Goal: Task Accomplishment & Management: Use online tool/utility

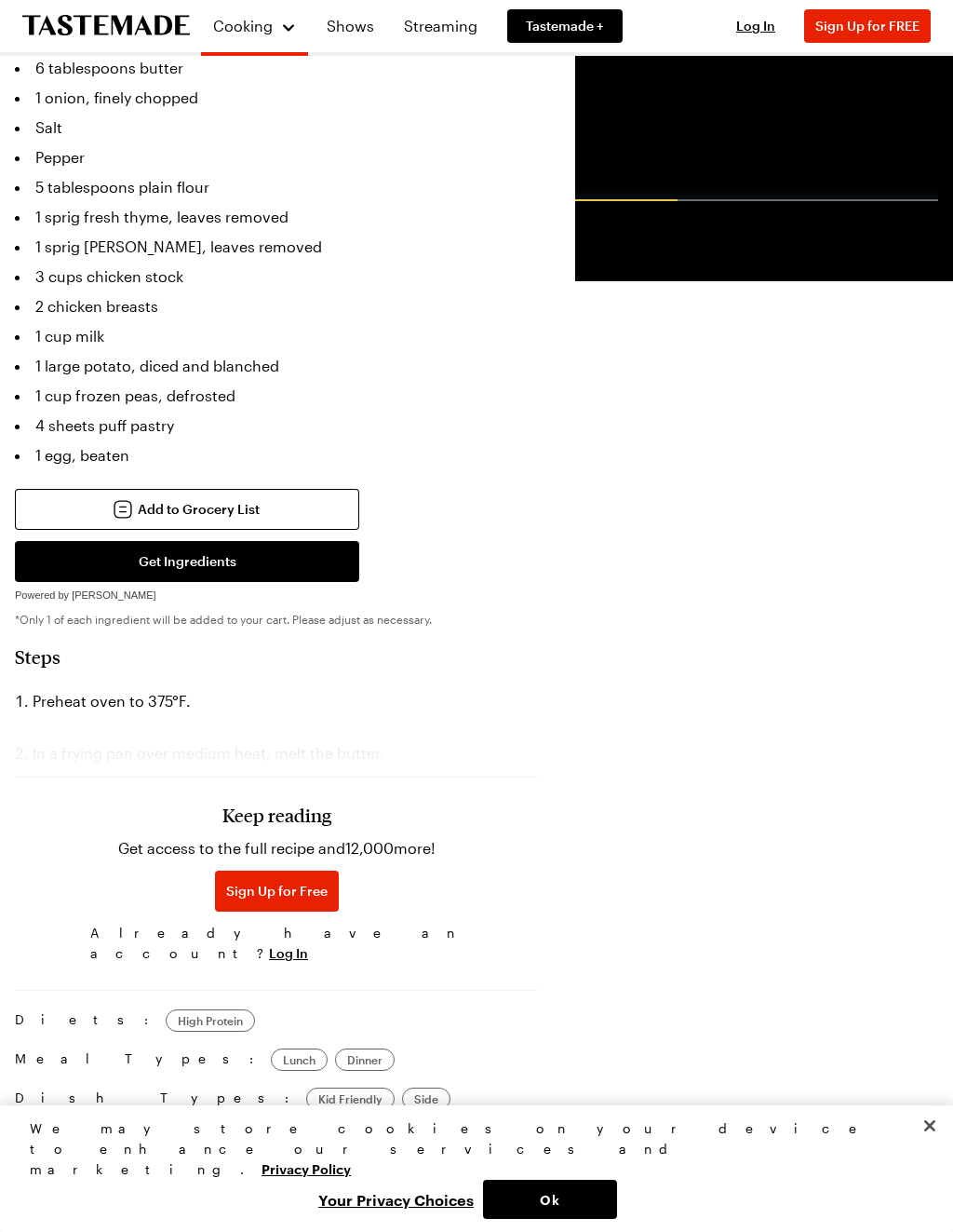
scroll to position [665, 0]
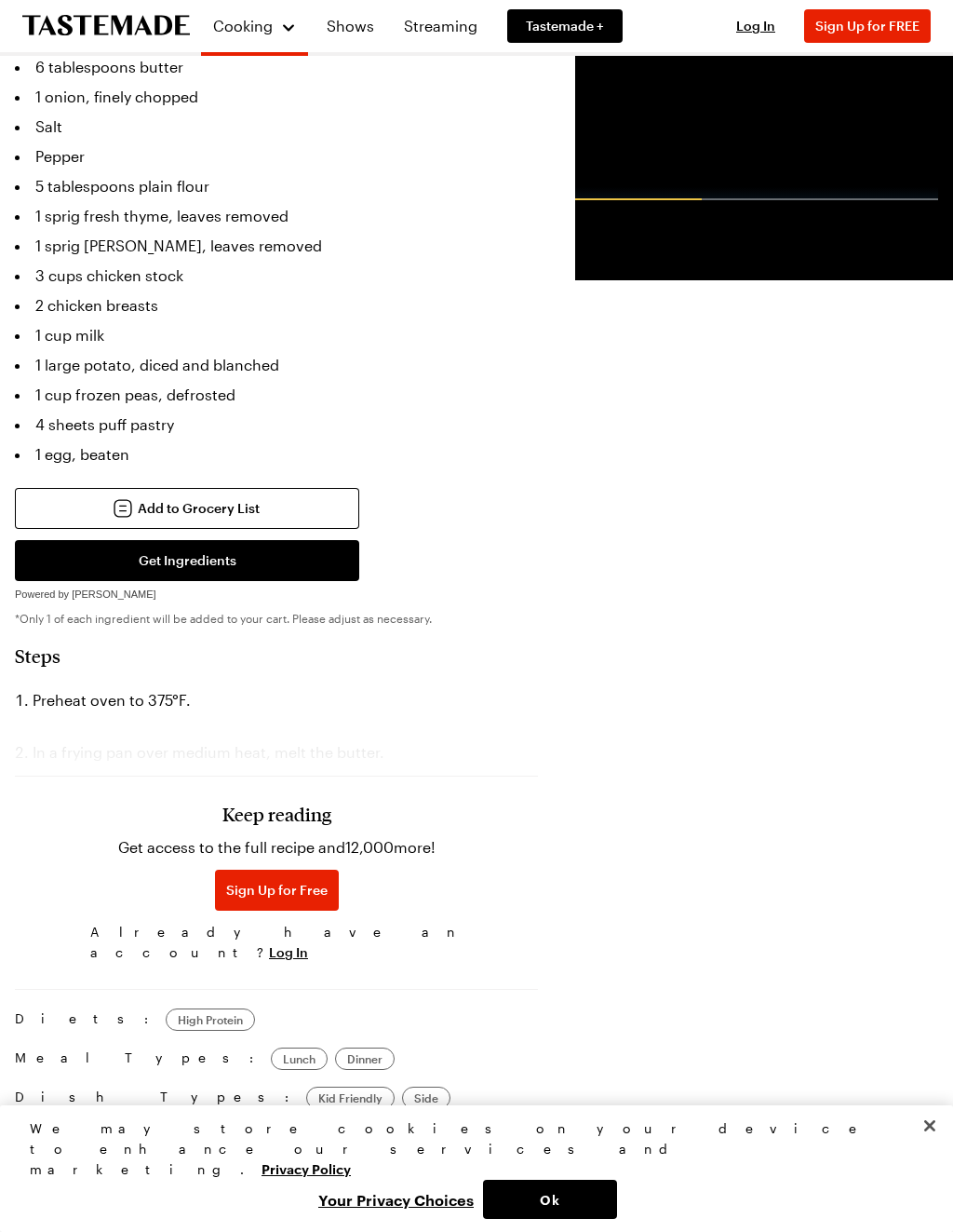
click at [420, 685] on ol "Preheat oven to 375°F. In a frying pan over medium heat, melt the butter." at bounding box center [277, 726] width 523 height 82
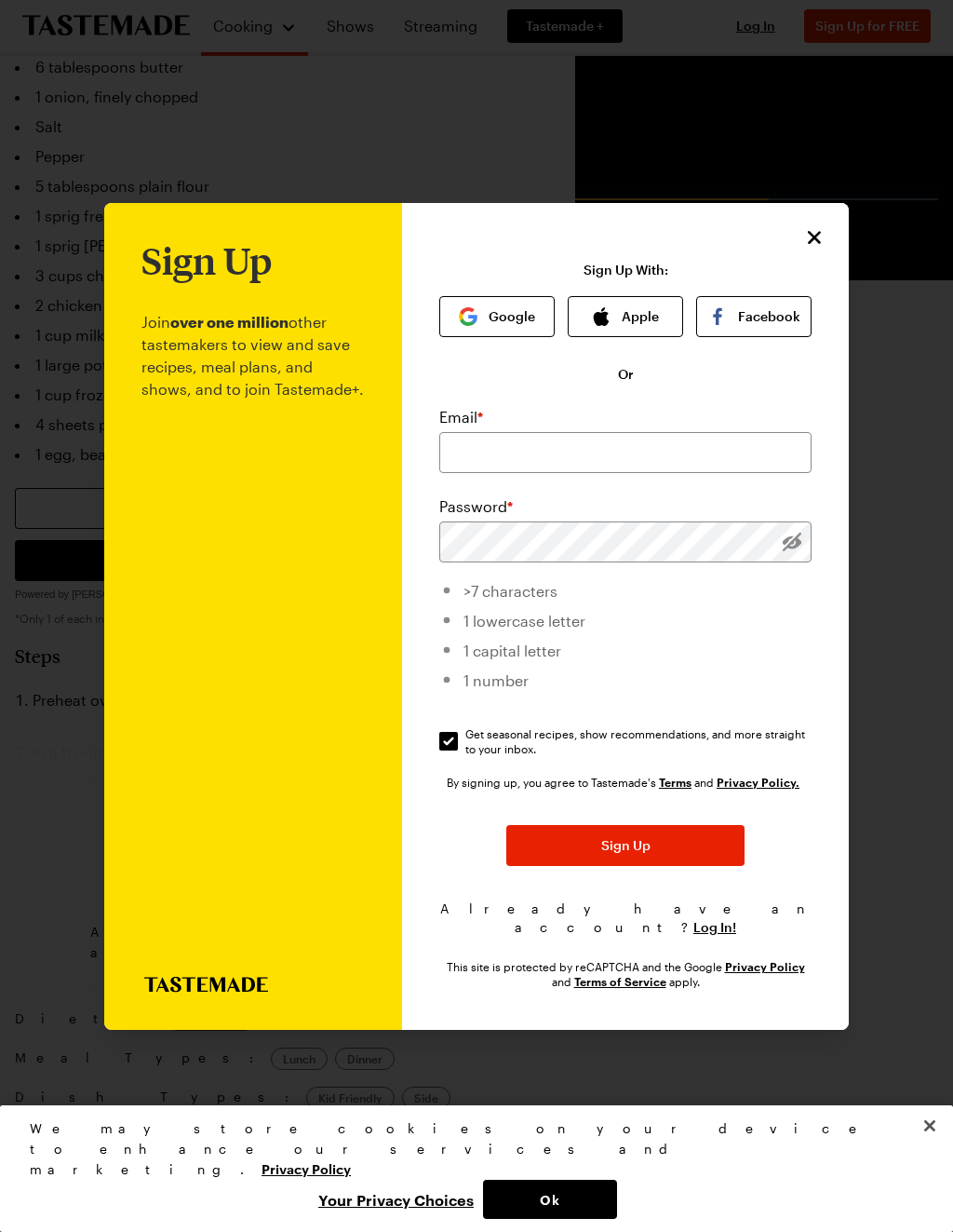
click at [820, 226] on icon "Close" at bounding box center [814, 237] width 22 height 22
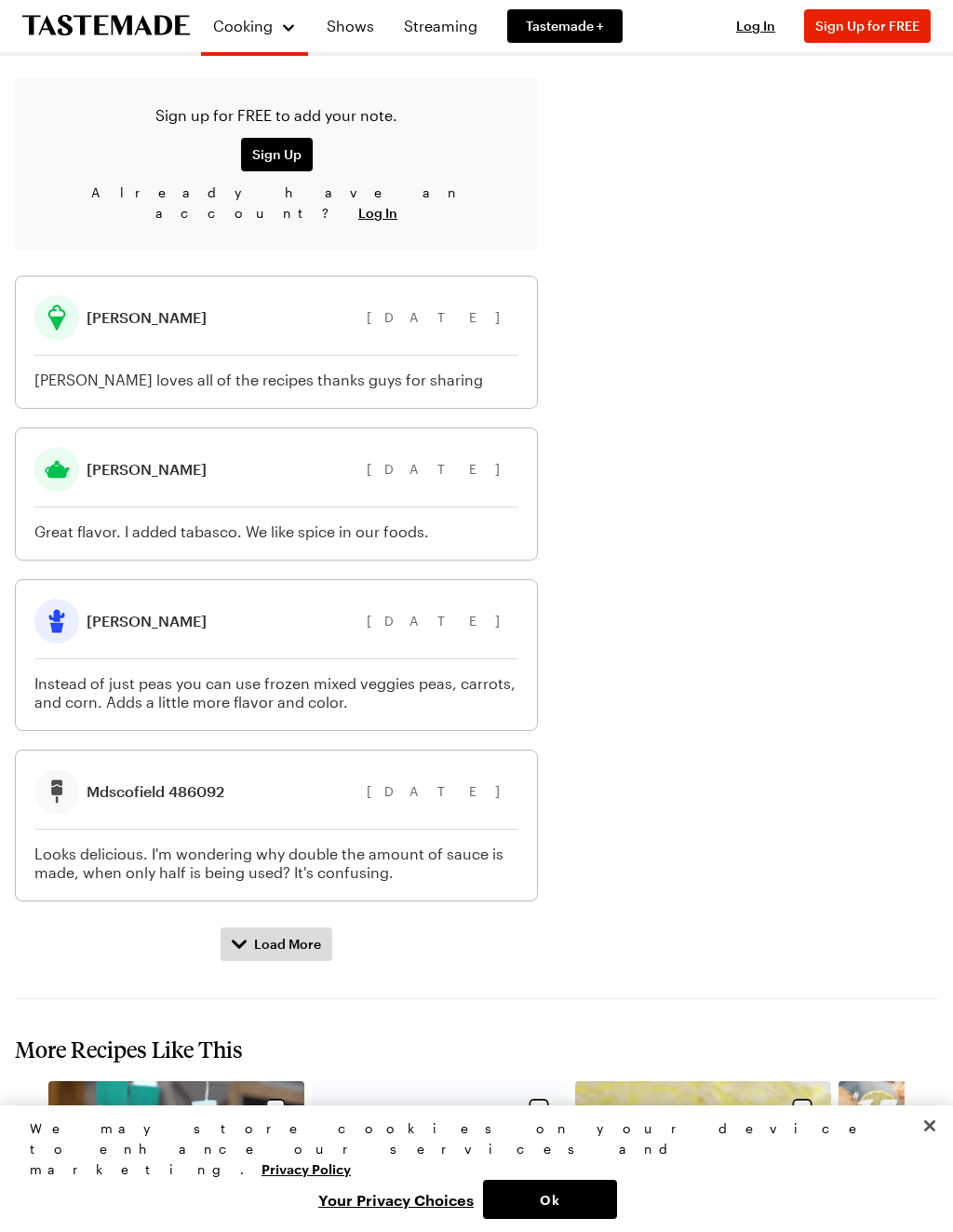
scroll to position [1963, 0]
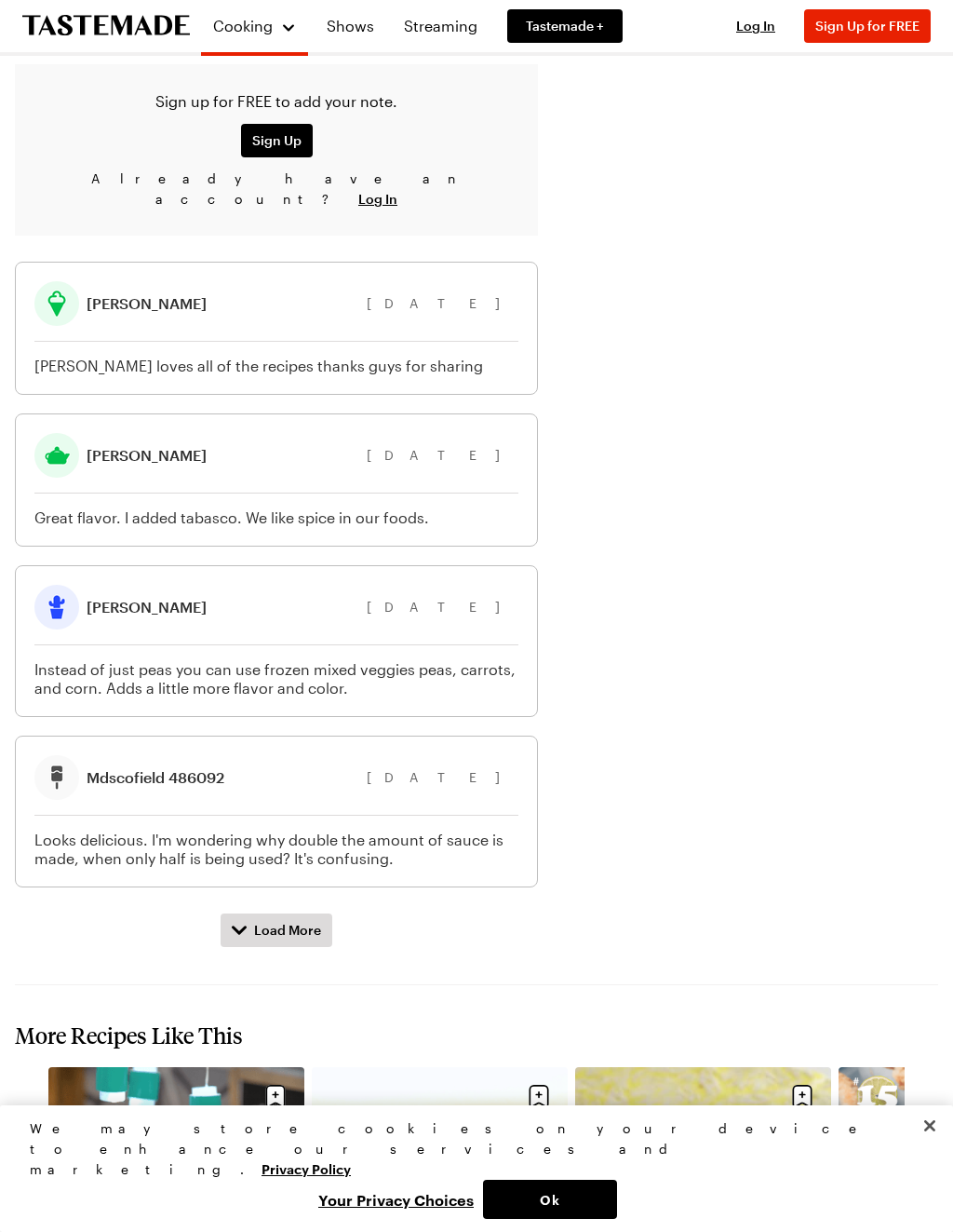
click at [257, 921] on span "Load More" at bounding box center [288, 930] width 67 height 19
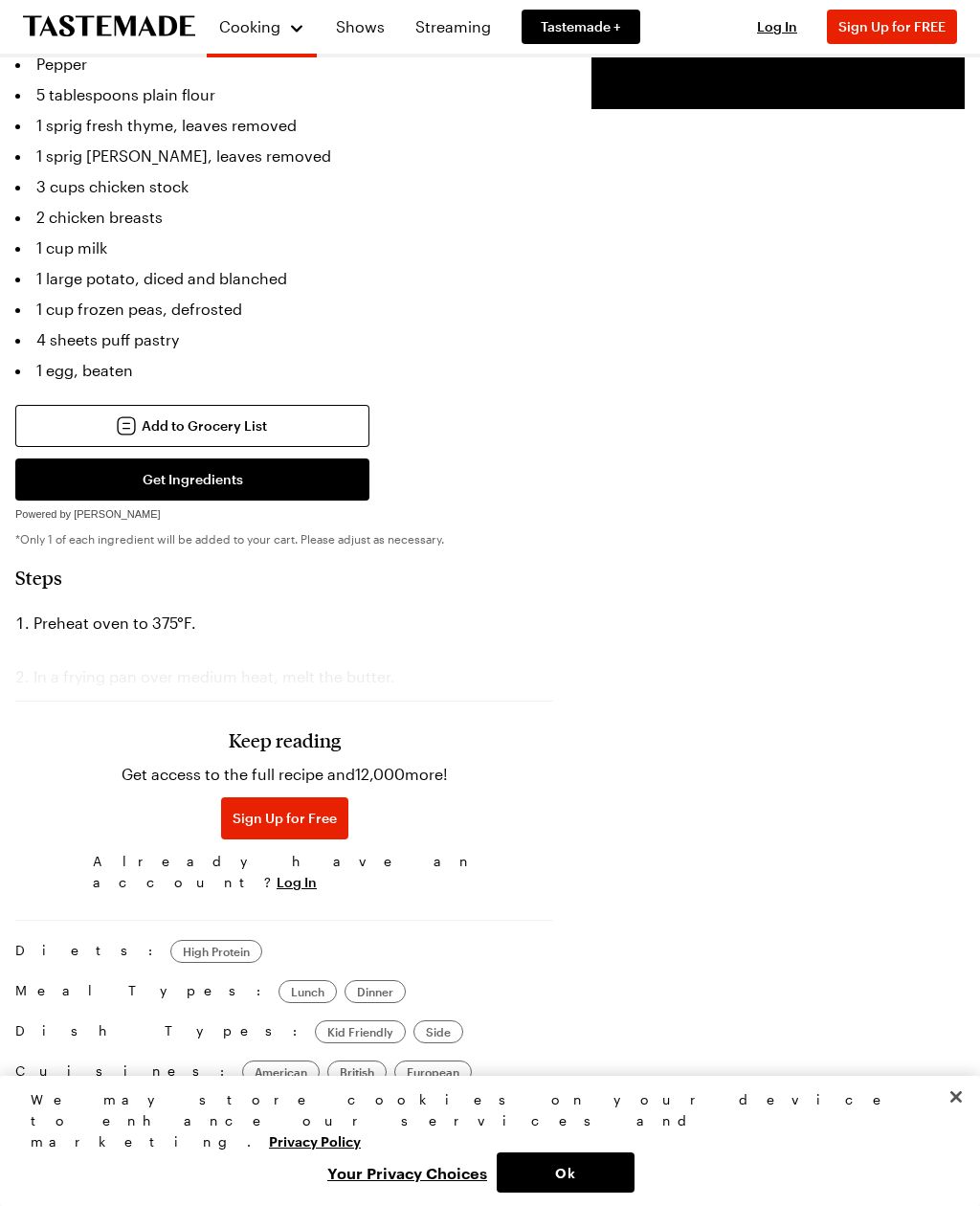
scroll to position [754, 0]
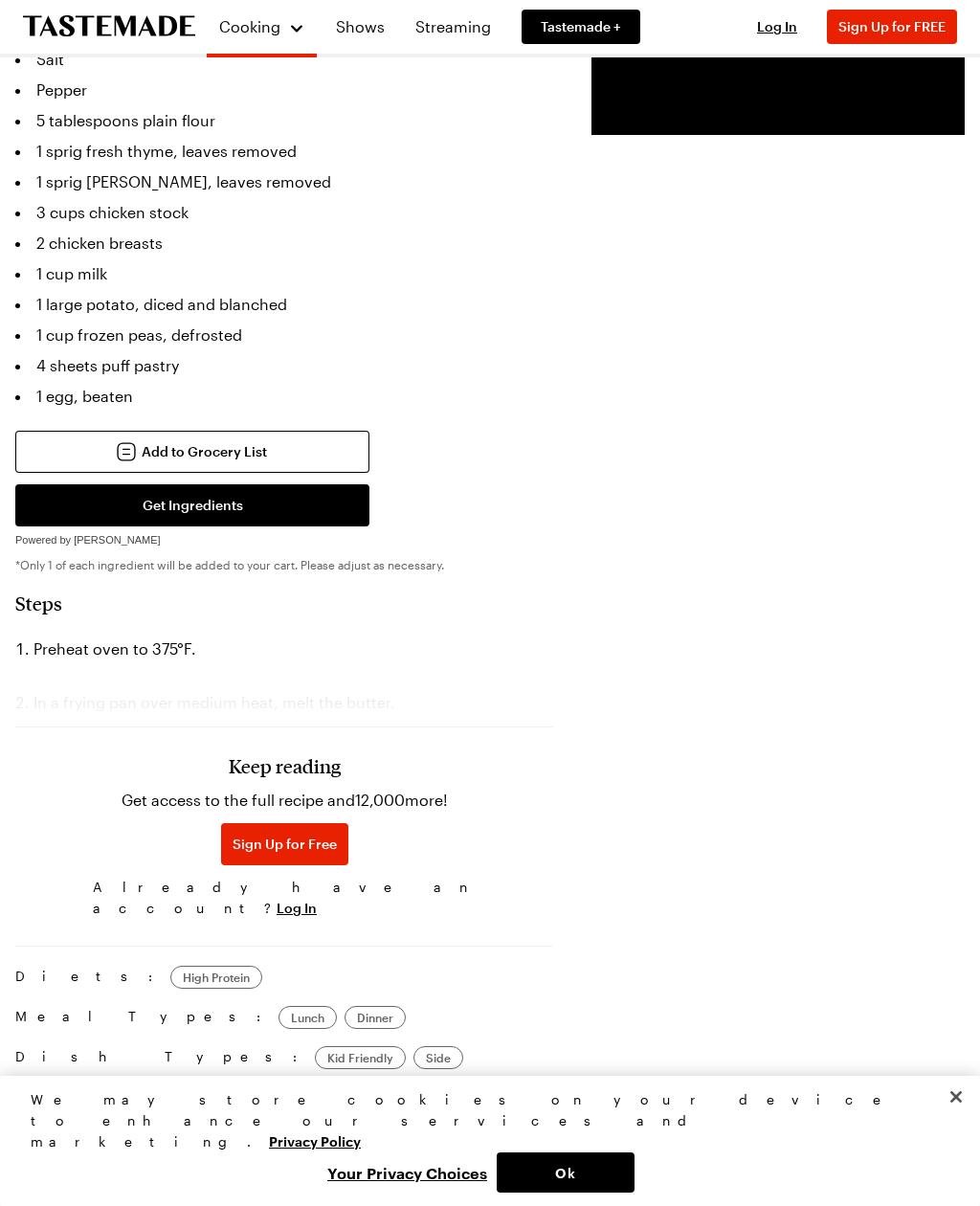
click at [282, 484] on button "Get Ingredients" at bounding box center [192, 505] width 354 height 42
click at [272, 431] on button "Add to Grocery List" at bounding box center [192, 452] width 354 height 42
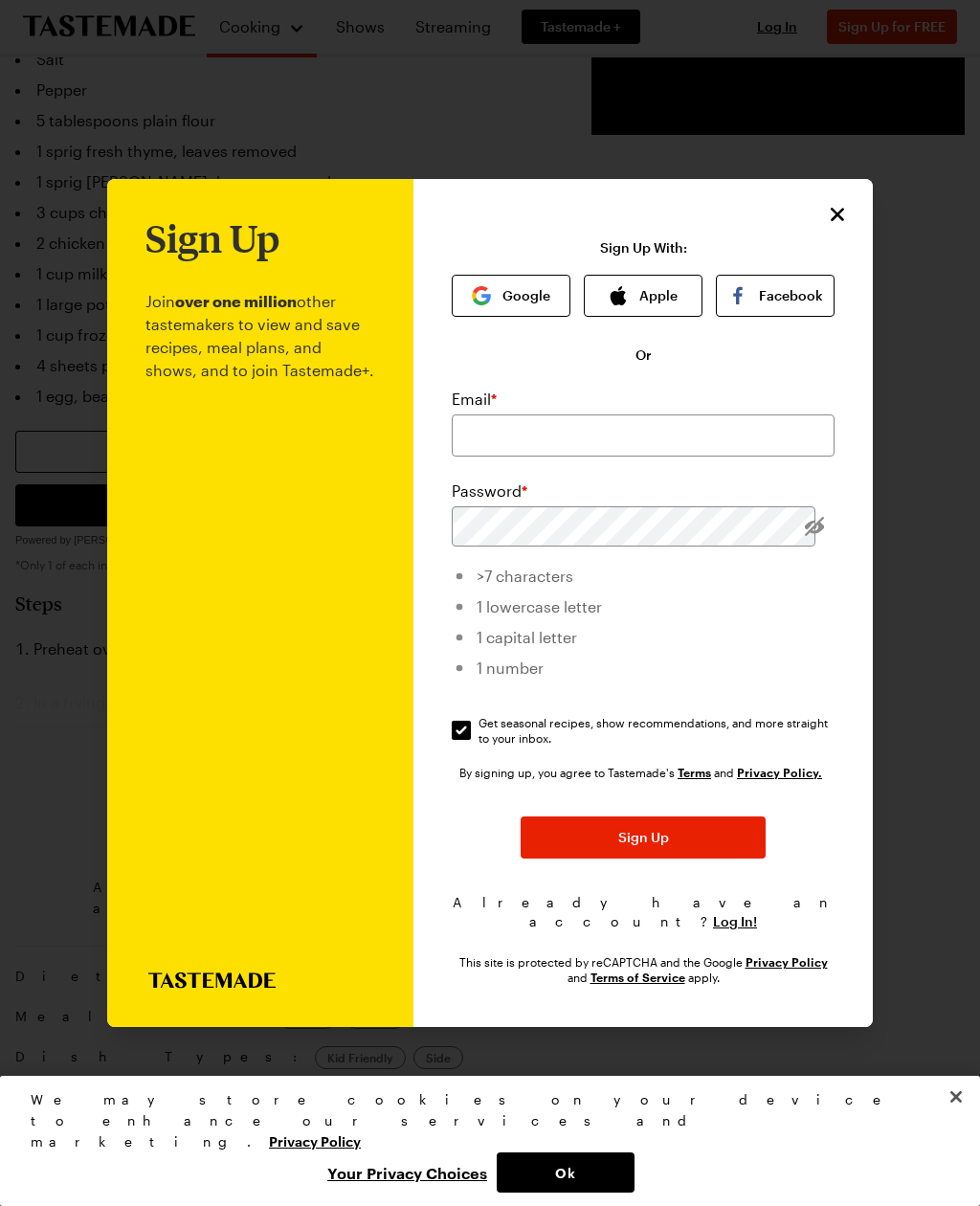
click at [833, 179] on div "Sign Up Join over one million other tastemakers to view and save recipes, meal …" at bounding box center [643, 603] width 459 height 848
click at [825, 203] on icon "Close" at bounding box center [837, 214] width 23 height 23
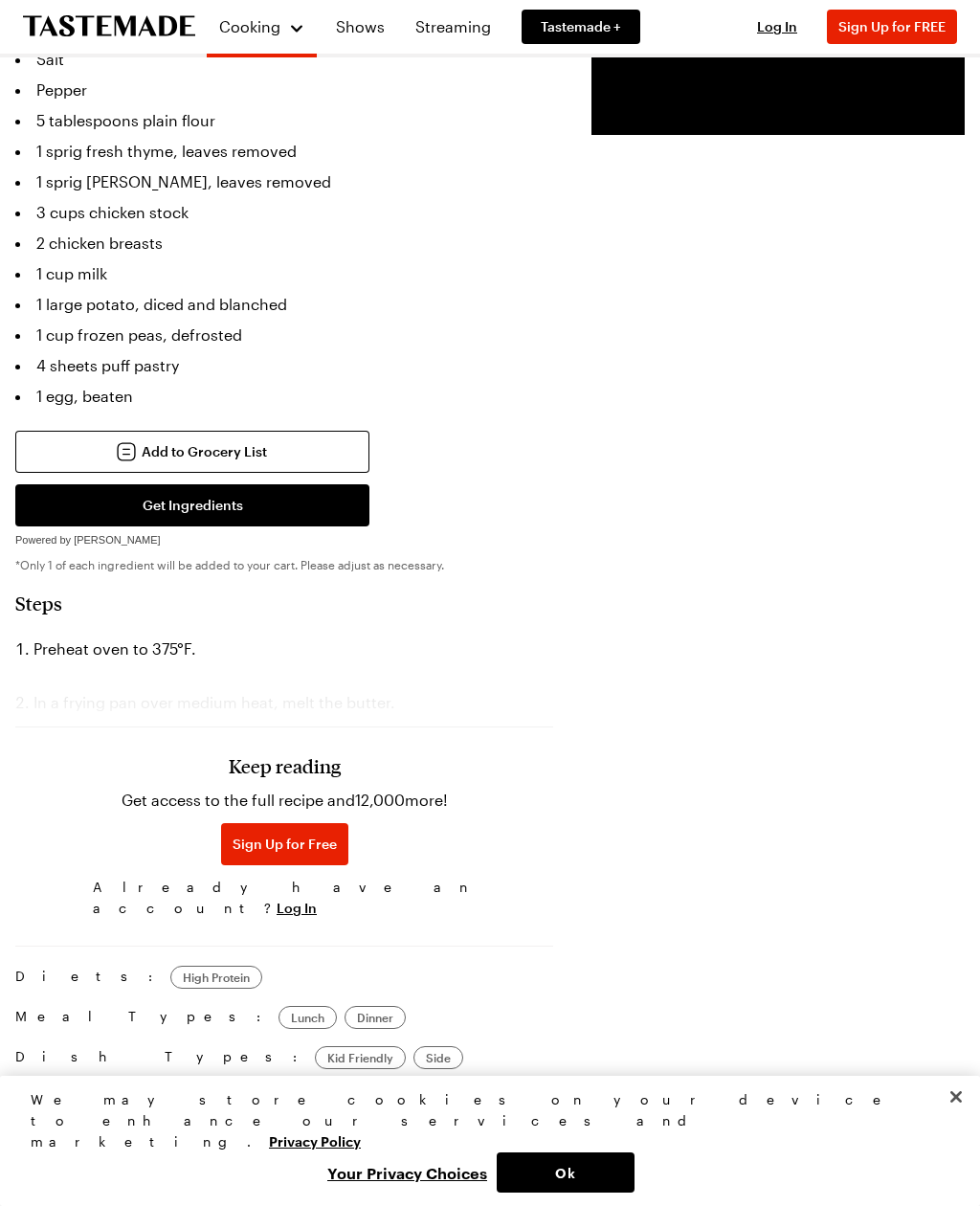
click at [251, 834] on span "Sign Up for Free" at bounding box center [284, 844] width 105 height 19
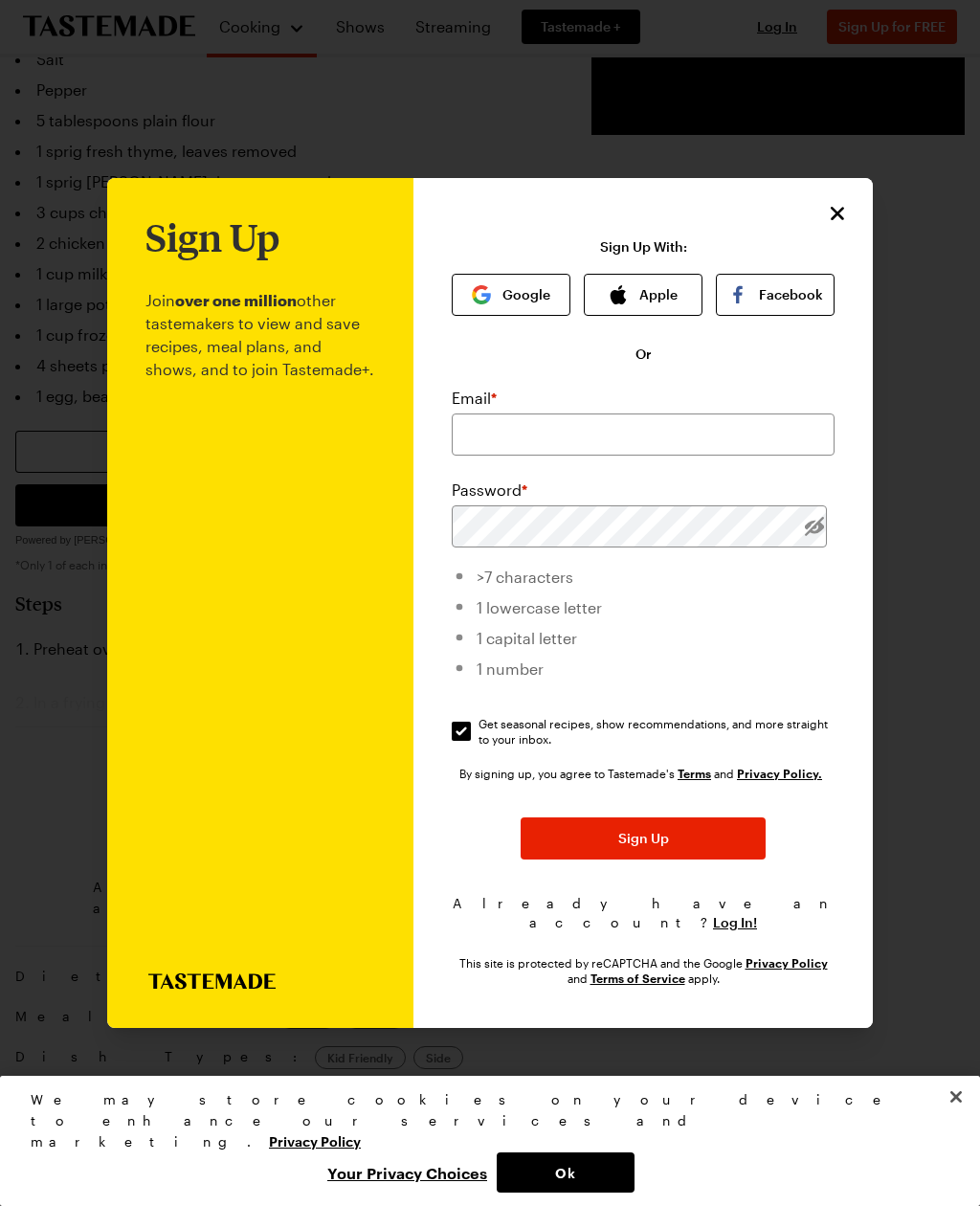
click at [831, 202] on icon "Close" at bounding box center [837, 213] width 23 height 23
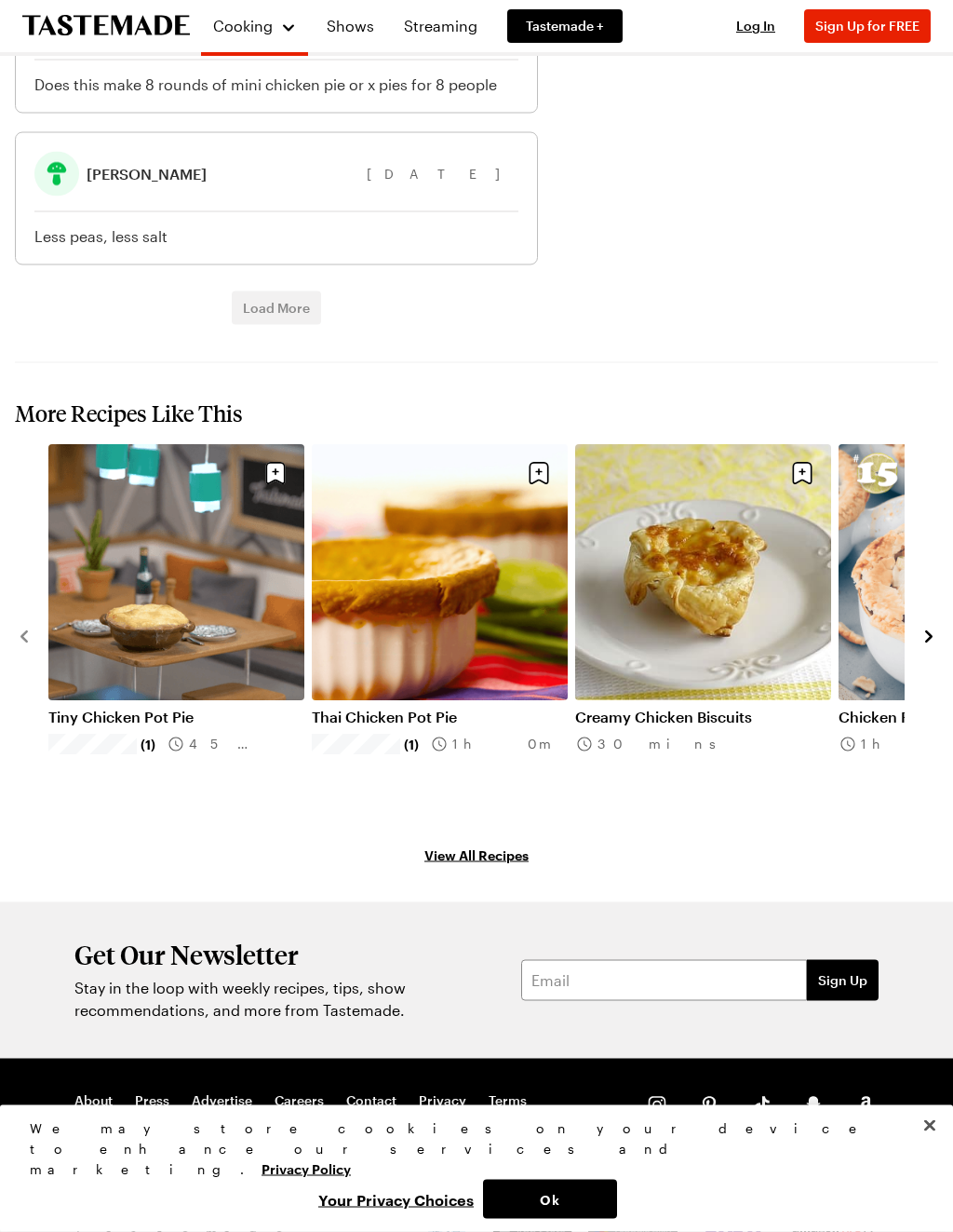
scroll to position [2930, 0]
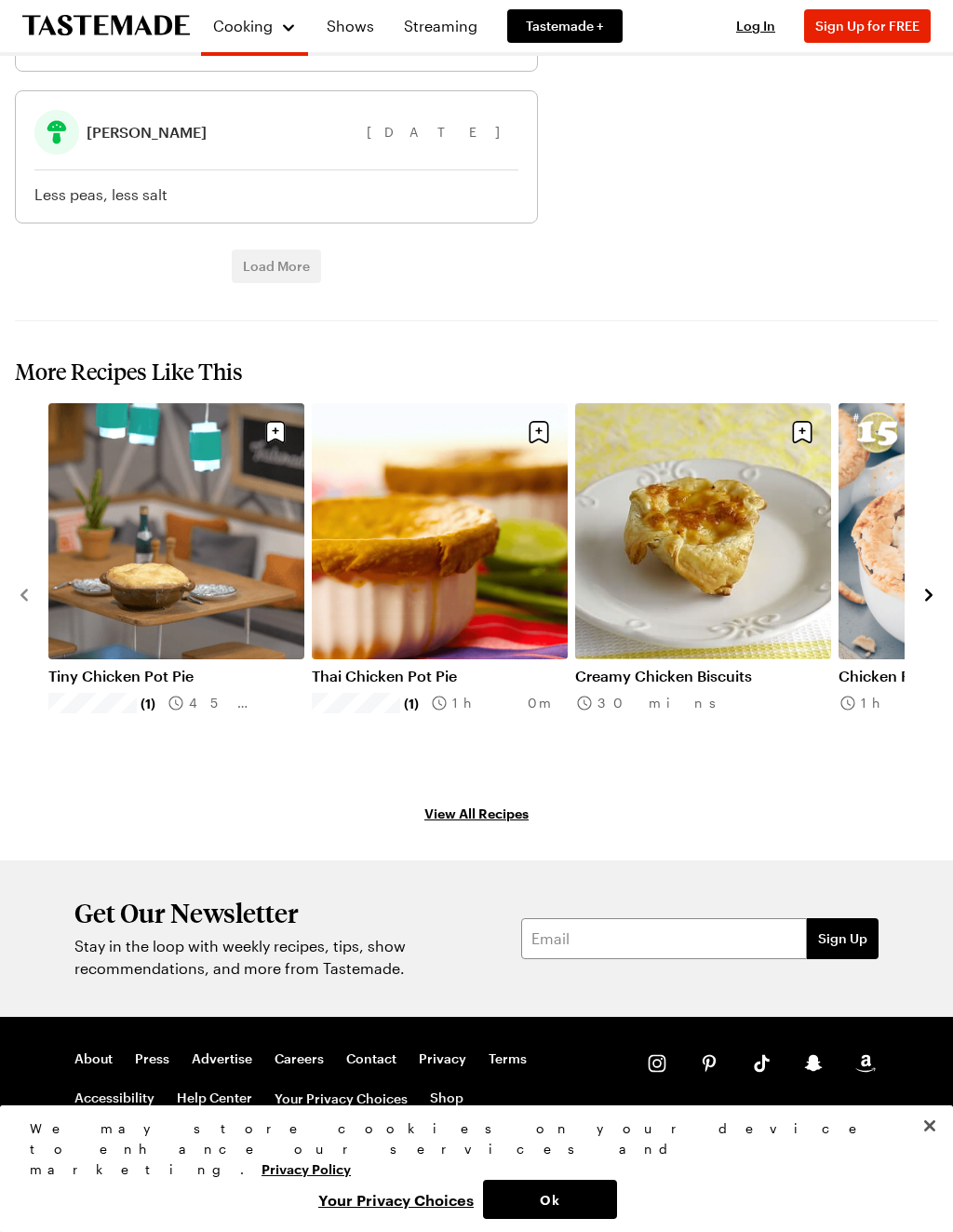
click at [467, 820] on link "View All Recipes" at bounding box center [476, 812] width 923 height 21
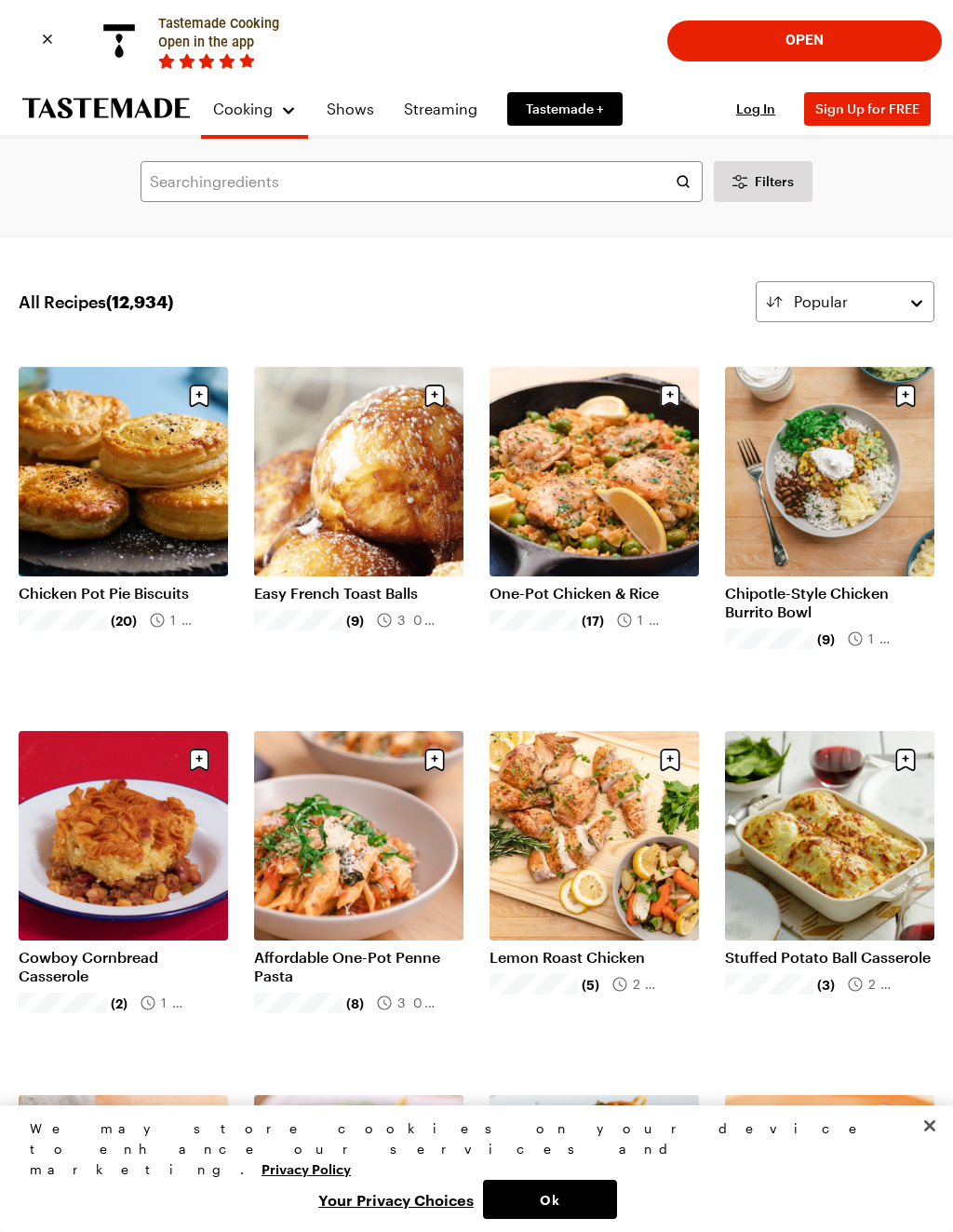
click at [149, 583] on link "Chicken Pot Pie Biscuits" at bounding box center [123, 593] width 209 height 19
